Goal: Information Seeking & Learning: Find specific page/section

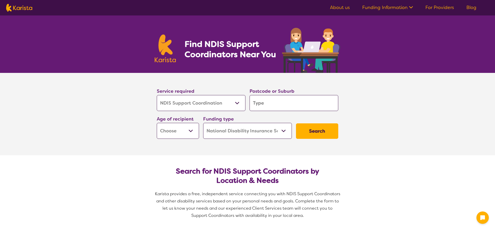
select select "NDIS Support Coordination"
select select "NDIS"
select select "NDIS Support Coordination"
select select "NDIS"
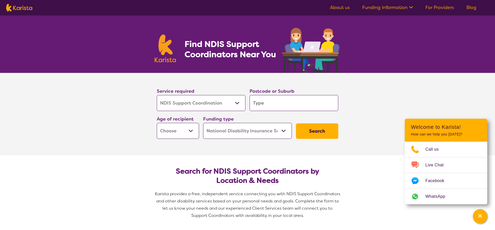
click at [271, 104] on input "search" at bounding box center [293, 103] width 89 height 16
type input "n"
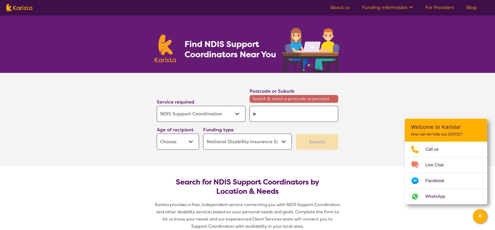
type input "ne"
type input "new"
type input "newm"
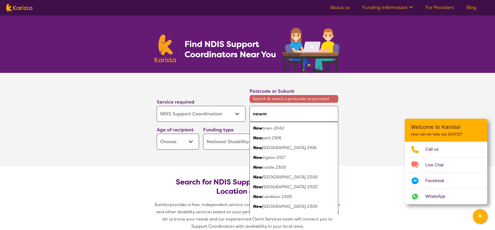
type input "newm"
type input "newma"
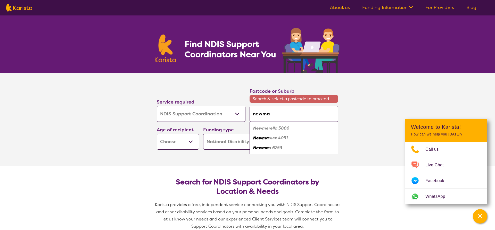
type input "[PERSON_NAME]"
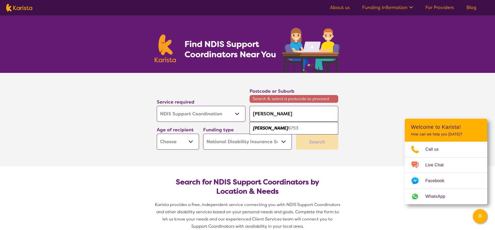
click at [273, 131] on div "[PERSON_NAME] 6753" at bounding box center [293, 128] width 83 height 10
type input "6753"
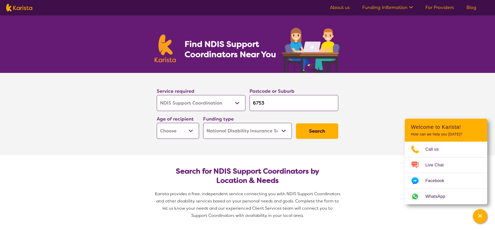
select select "AD"
click option "Adult - 18 to 64" at bounding box center [0, 0] width 0 height 0
select select "AD"
click at [203, 123] on select "Home Care Package (HCP) National Disability Insurance Scheme (NDIS) I don't know" at bounding box center [247, 131] width 89 height 16
click at [284, 131] on select "Home Care Package (HCP) National Disability Insurance Scheme (NDIS) I don't know" at bounding box center [247, 131] width 89 height 16
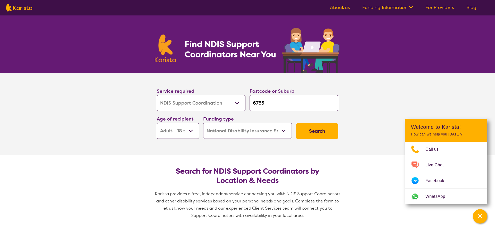
click at [317, 132] on button "Search" at bounding box center [317, 130] width 42 height 15
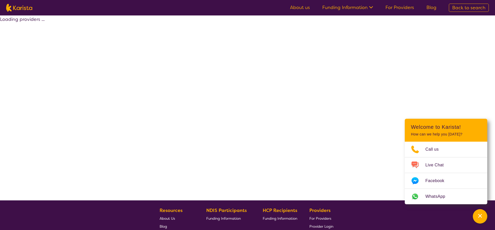
select select "NDIS"
select select "NDIS Support Coordination"
select select "AD"
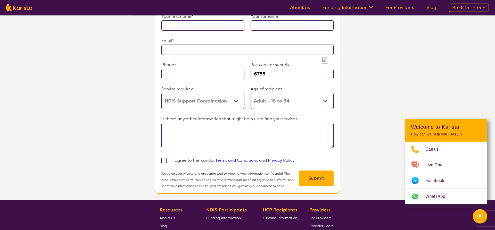
scroll to position [368, 0]
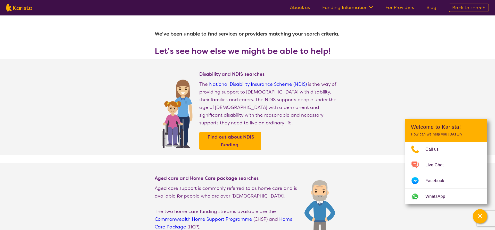
select select "NDIS Support Coordination"
select select "AD"
select select "NDIS"
select select "NDIS Support Coordination"
select select "AD"
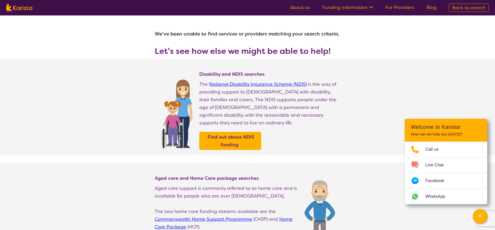
select select "NDIS"
